Goal: Transaction & Acquisition: Purchase product/service

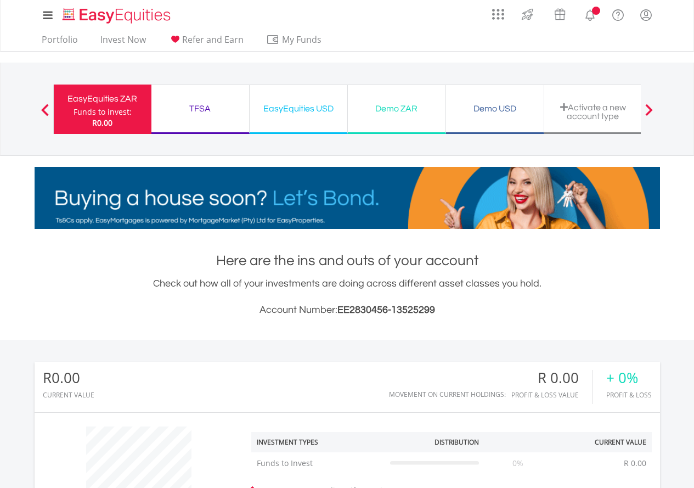
scroll to position [105, 208]
click at [386, 120] on div "Demo ZAR Funds to invest: R0.00" at bounding box center [397, 108] width 98 height 49
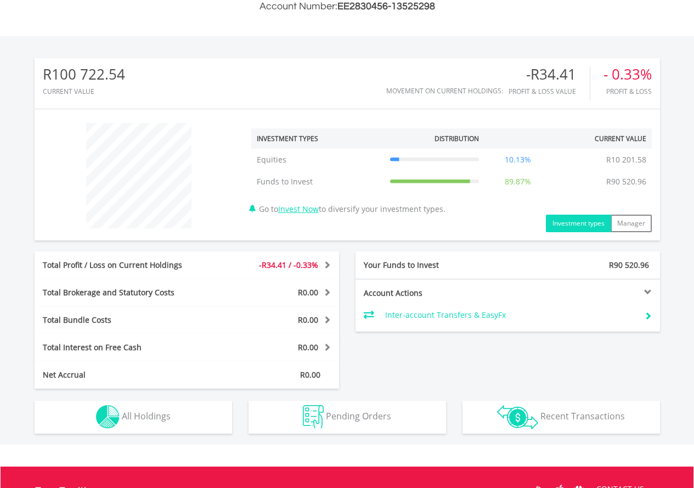
scroll to position [329, 0]
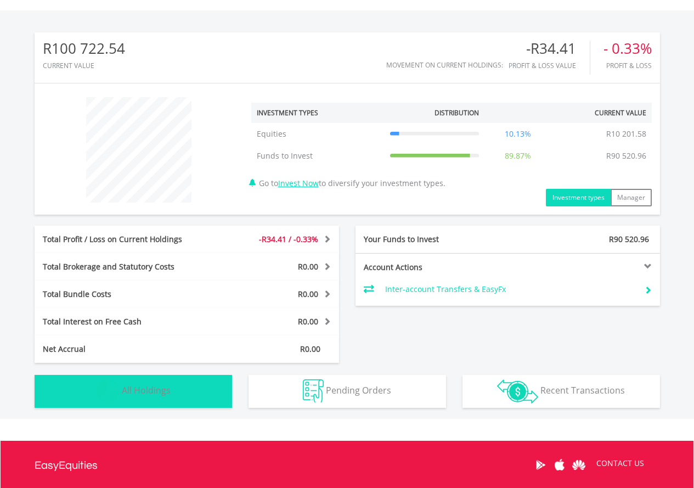
click at [111, 390] on img "button" at bounding box center [108, 391] width 24 height 24
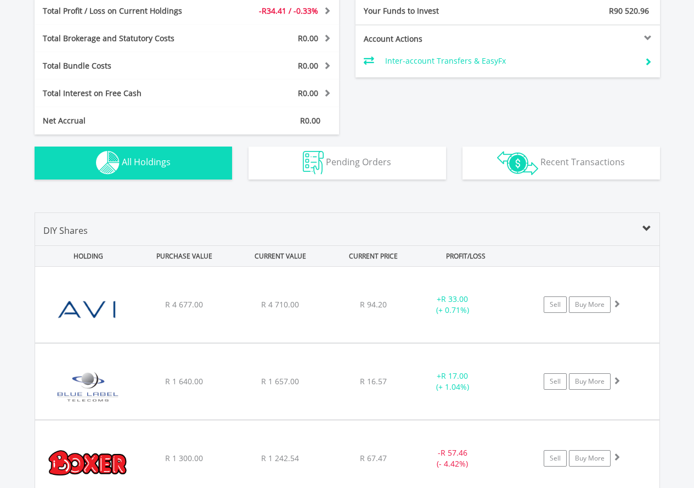
scroll to position [548, 0]
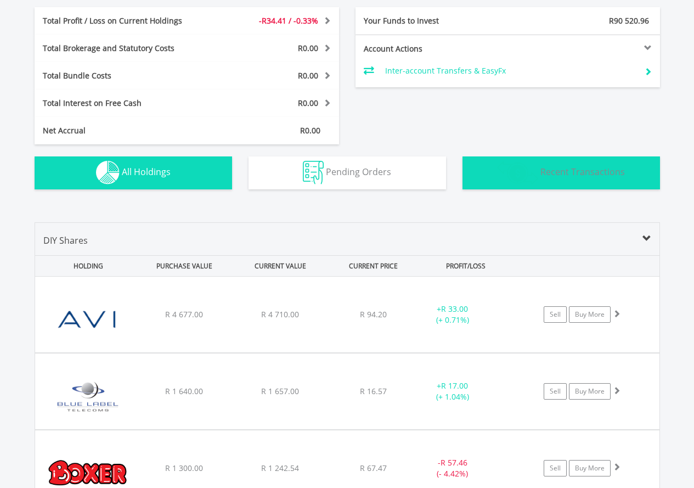
click at [521, 174] on img "button" at bounding box center [517, 173] width 41 height 24
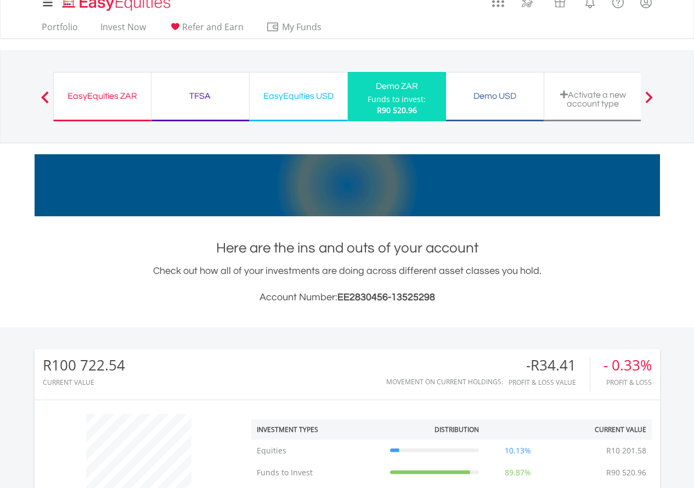
scroll to position [0, 0]
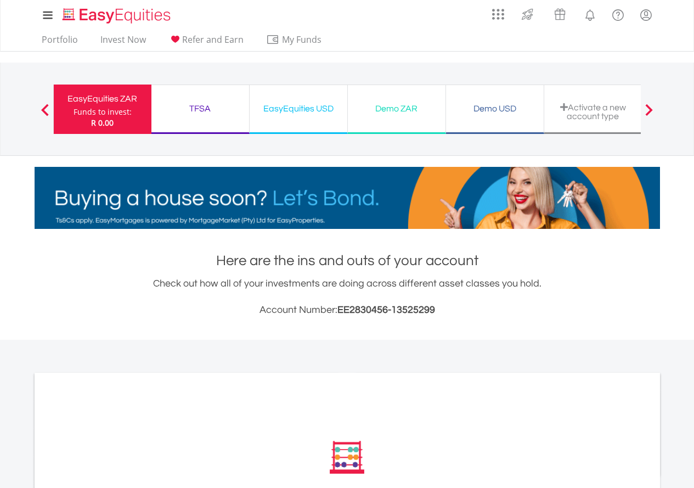
click at [367, 112] on div "Demo ZAR" at bounding box center [396, 108] width 84 height 15
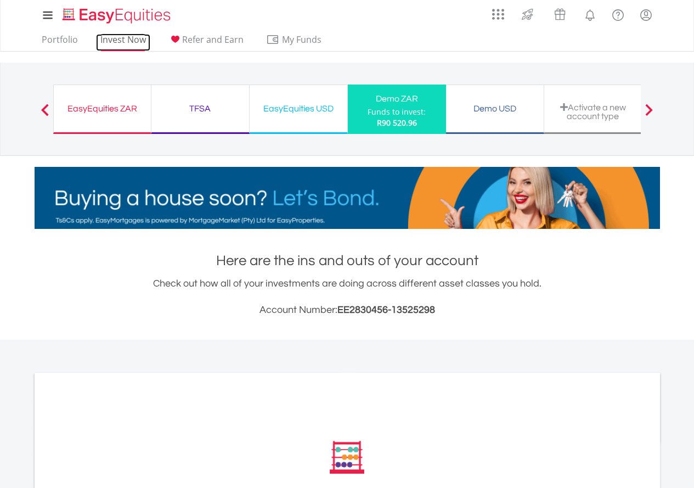
click at [131, 37] on link "Invest Now" at bounding box center [123, 42] width 54 height 17
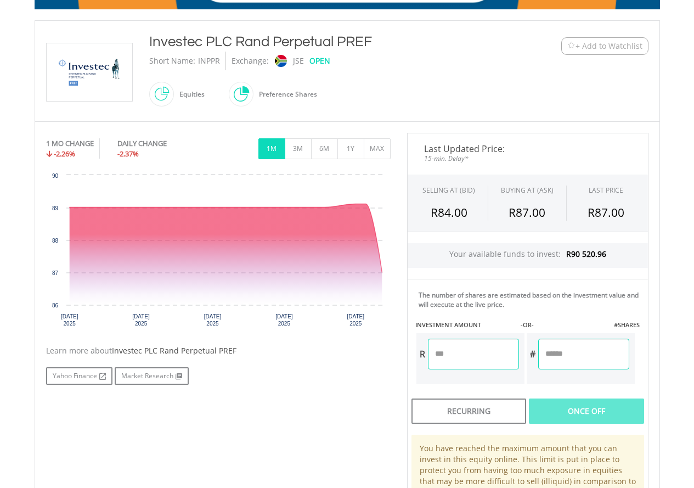
scroll to position [274, 0]
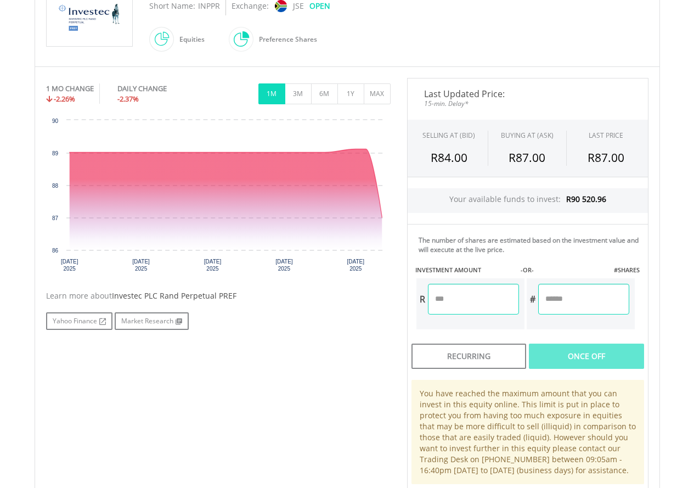
click at [572, 303] on input "number" at bounding box center [583, 299] width 91 height 31
type input "**"
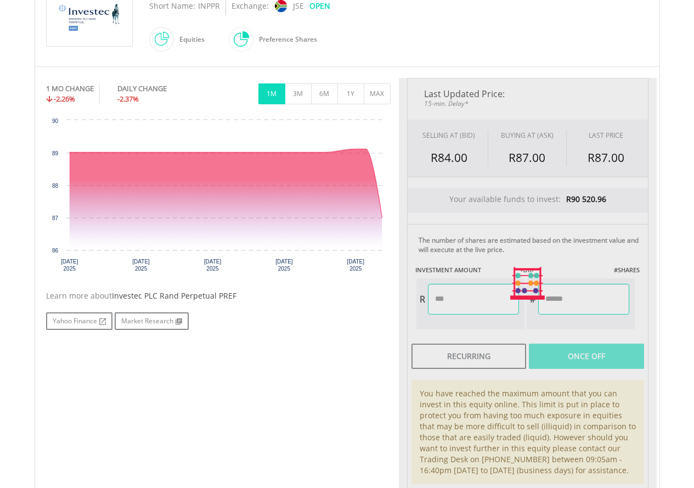
click at [548, 358] on div "Last Updated Price: 15-min. Delay* SELLING AT (BID) BUYING AT (ASK) LAST PRICE …" at bounding box center [528, 283] width 258 height 410
type input "*******"
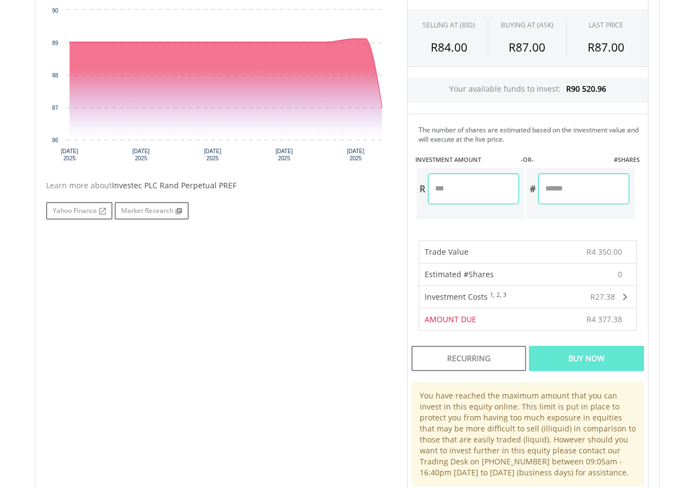
scroll to position [439, 0]
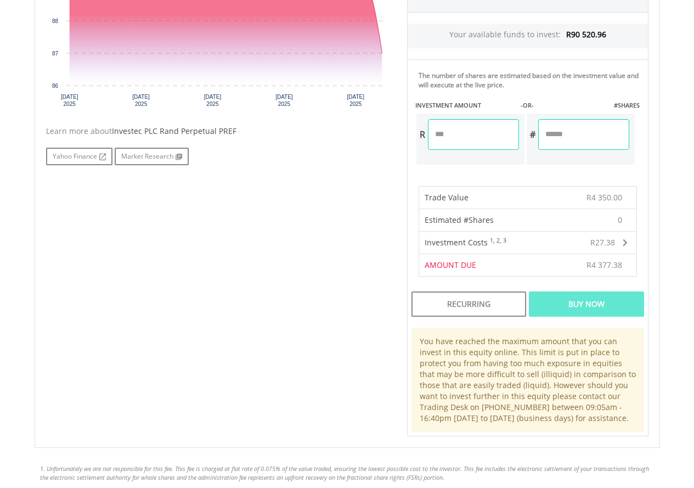
click at [623, 309] on div "Buy Now" at bounding box center [586, 303] width 115 height 25
click at [551, 306] on div "Buy Now" at bounding box center [586, 303] width 115 height 25
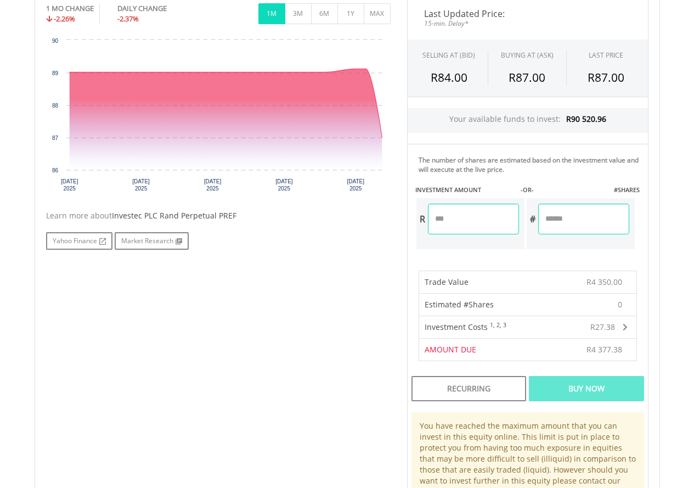
scroll to position [329, 0]
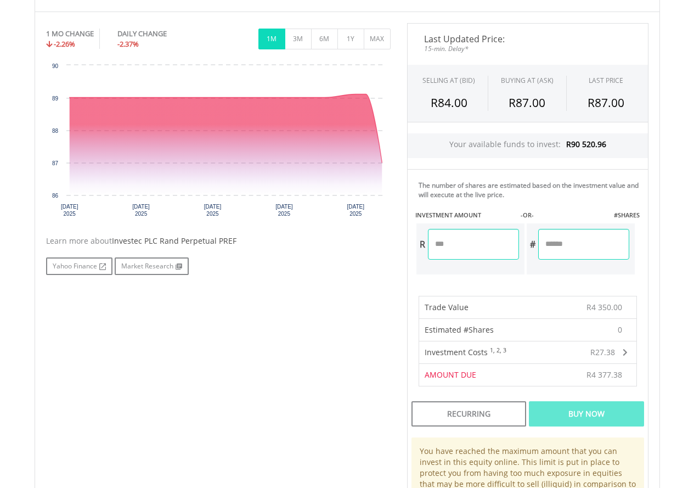
click at [565, 245] on input "**" at bounding box center [583, 244] width 91 height 31
type input "*"
type input "**"
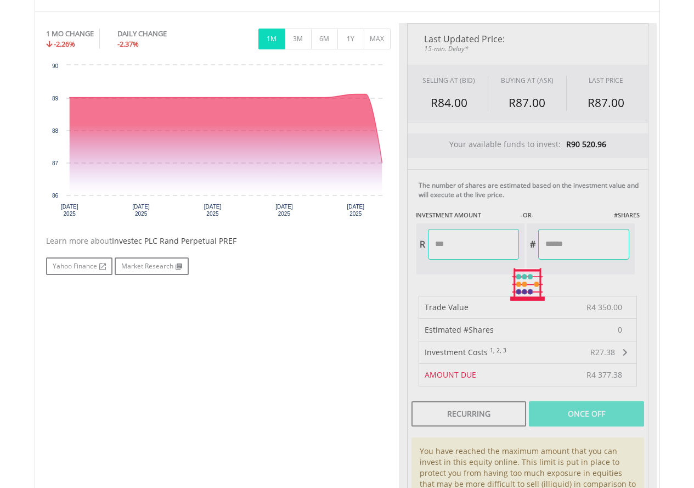
type input "*******"
click at [626, 416] on div "Last Updated Price: 15-min. Delay* SELLING AT (BID) BUYING AT (ASK) LAST PRICE …" at bounding box center [528, 284] width 258 height 523
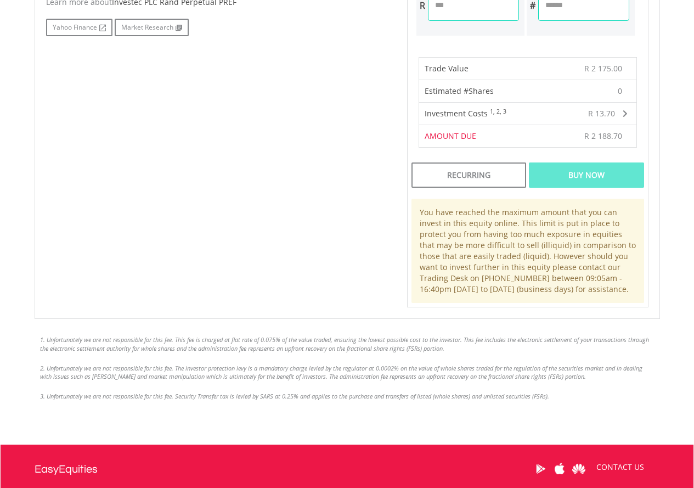
scroll to position [549, 0]
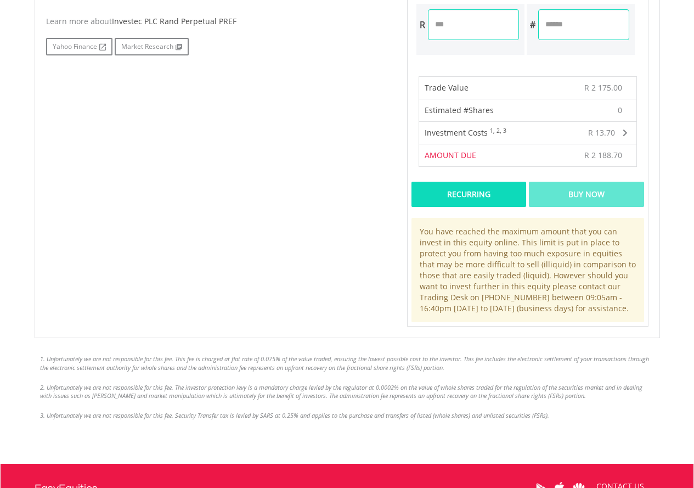
click at [511, 196] on div "Recurring" at bounding box center [469, 194] width 115 height 25
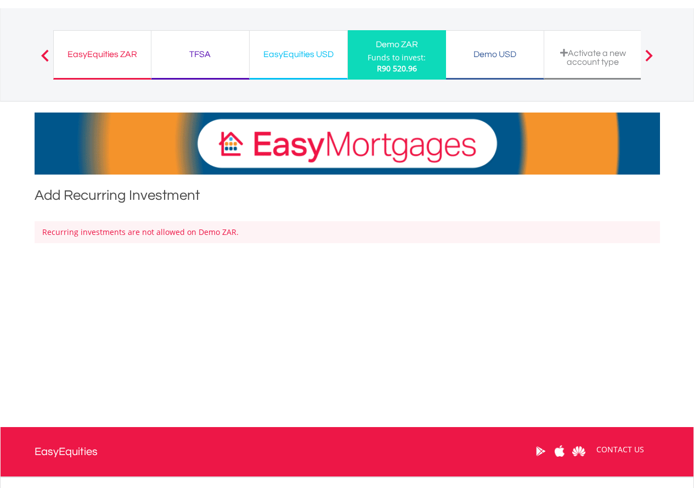
scroll to position [42, 0]
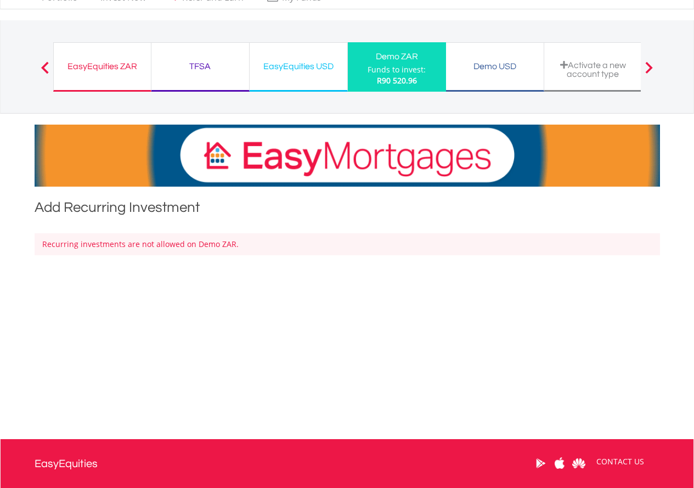
click at [424, 83] on div "R90 520.96" at bounding box center [397, 80] width 58 height 11
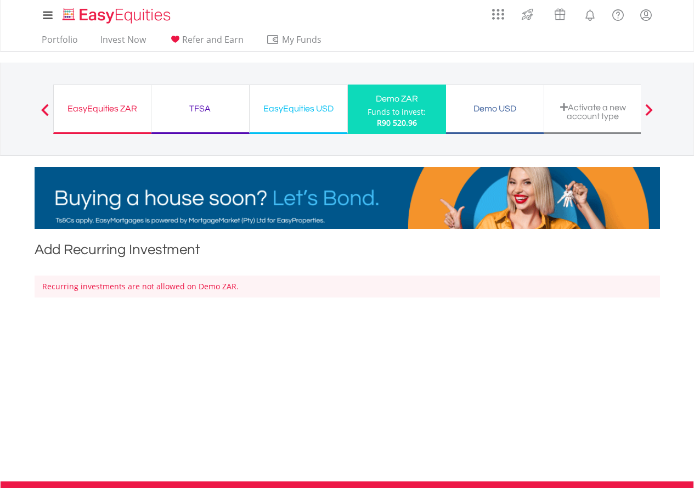
click at [435, 121] on div "Demo ZAR Funds to invest: R90 520.96" at bounding box center [397, 108] width 98 height 49
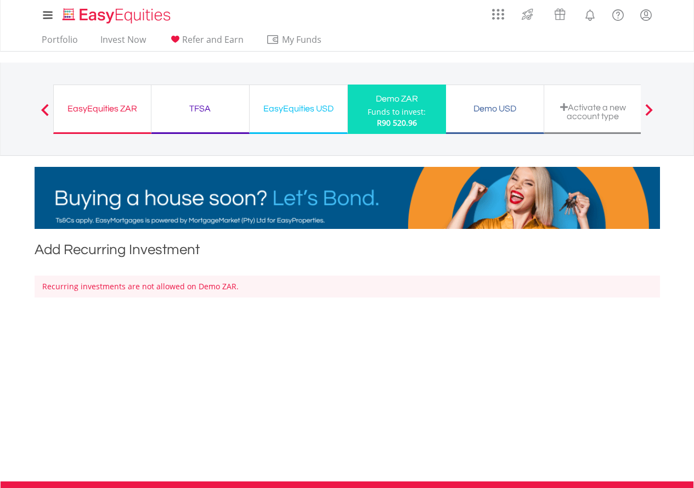
click at [106, 119] on div "EasyEquities ZAR Funds to invest: R90 520.96" at bounding box center [102, 108] width 98 height 49
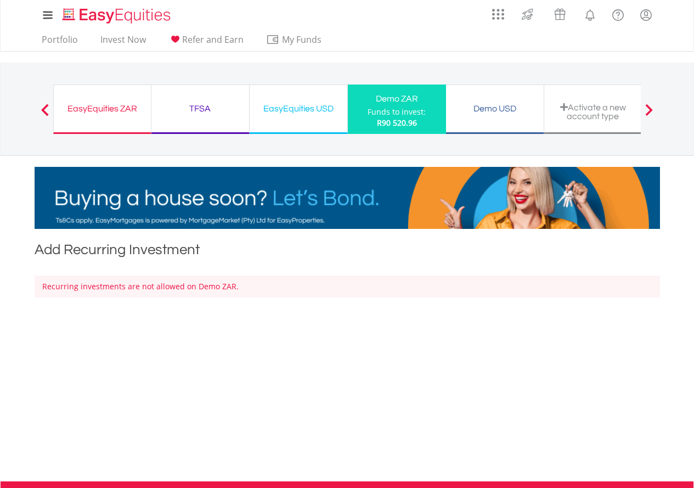
click at [106, 119] on div "EasyEquities ZAR Funds to invest: R90 520.96" at bounding box center [102, 108] width 98 height 49
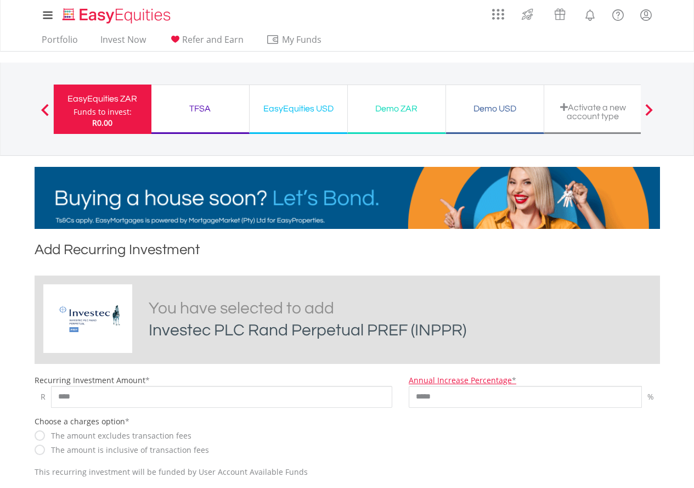
click at [389, 120] on div "Demo ZAR Funds to invest: R0.00" at bounding box center [397, 108] width 98 height 49
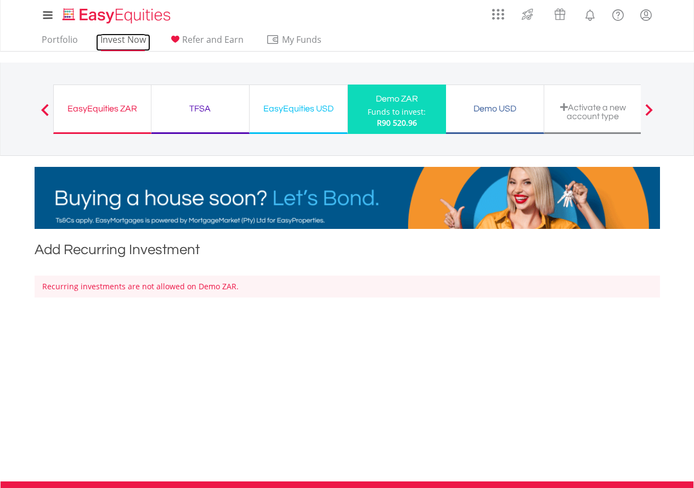
click at [133, 38] on link "Invest Now" at bounding box center [123, 42] width 54 height 17
